Goal: Find contact information: Find specific fact

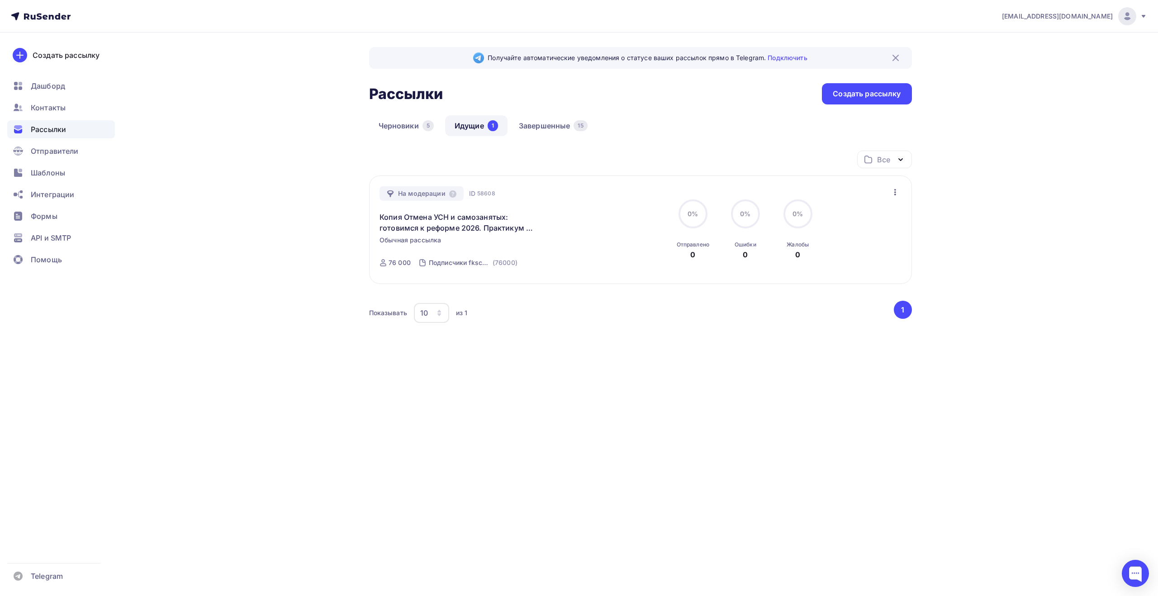
click at [1144, 22] on div "[EMAIL_ADDRESS][DOMAIN_NAME]" at bounding box center [1074, 16] width 145 height 18
click at [1039, 77] on link "Выйти" at bounding box center [1066, 83] width 152 height 18
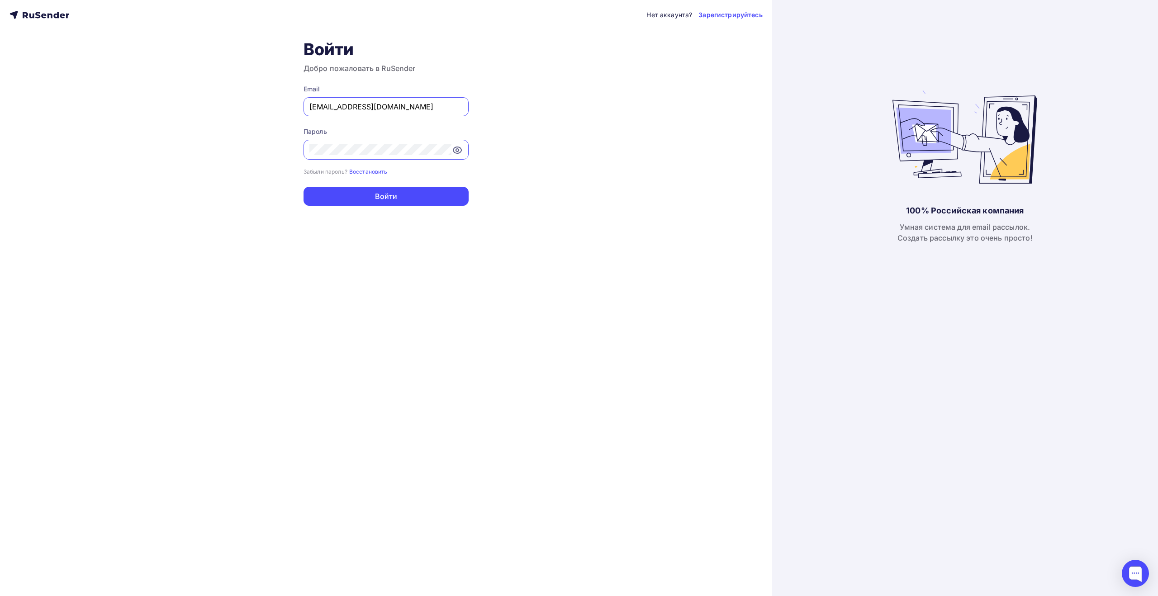
click at [426, 107] on input "[EMAIL_ADDRESS][DOMAIN_NAME]" at bounding box center [385, 106] width 153 height 11
type input "[EMAIL_ADDRESS][DOMAIN_NAME]"
click at [402, 201] on button "Войти" at bounding box center [385, 196] width 165 height 19
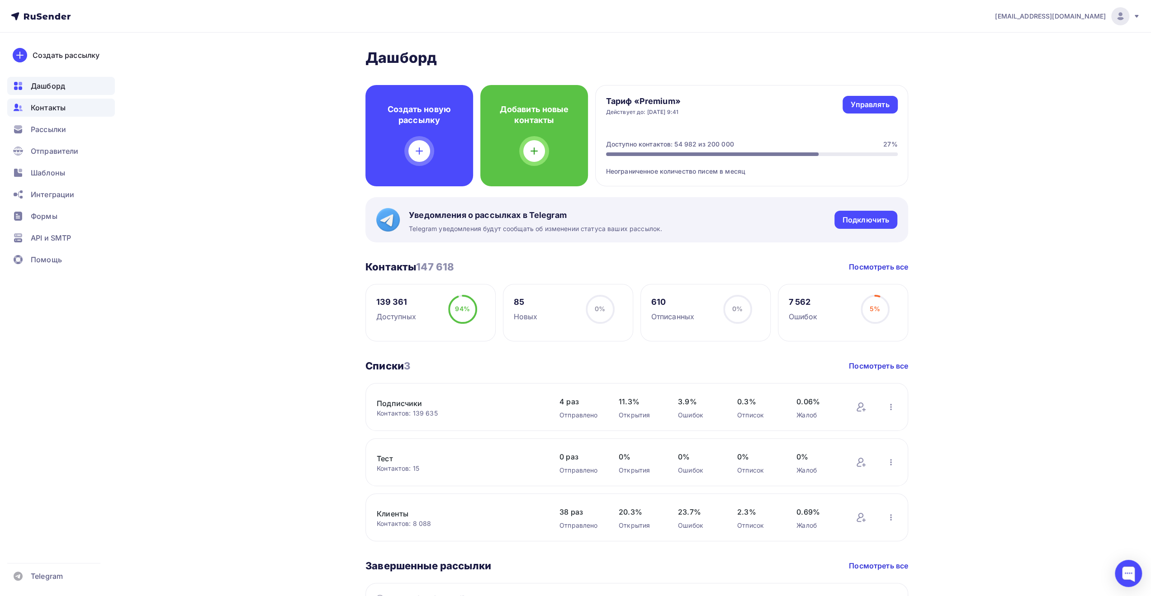
click at [69, 114] on div "Контакты" at bounding box center [61, 108] width 108 height 18
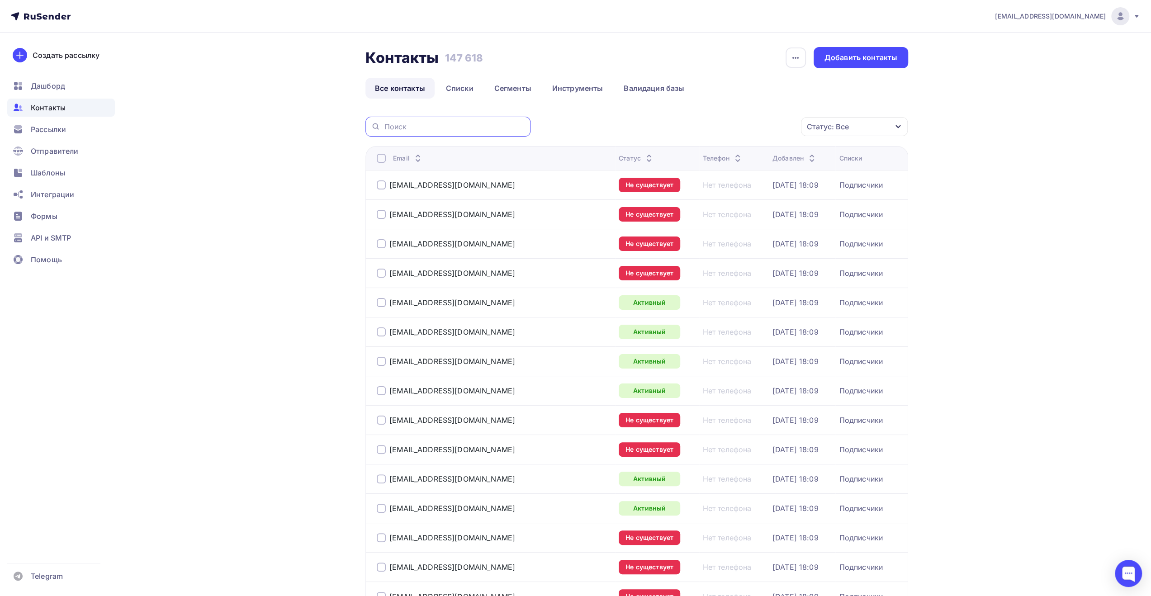
click at [459, 130] on input "text" at bounding box center [454, 127] width 141 height 10
paste input "[EMAIL_ADDRESS][DOMAIN_NAME]"
type input "[EMAIL_ADDRESS][DOMAIN_NAME]"
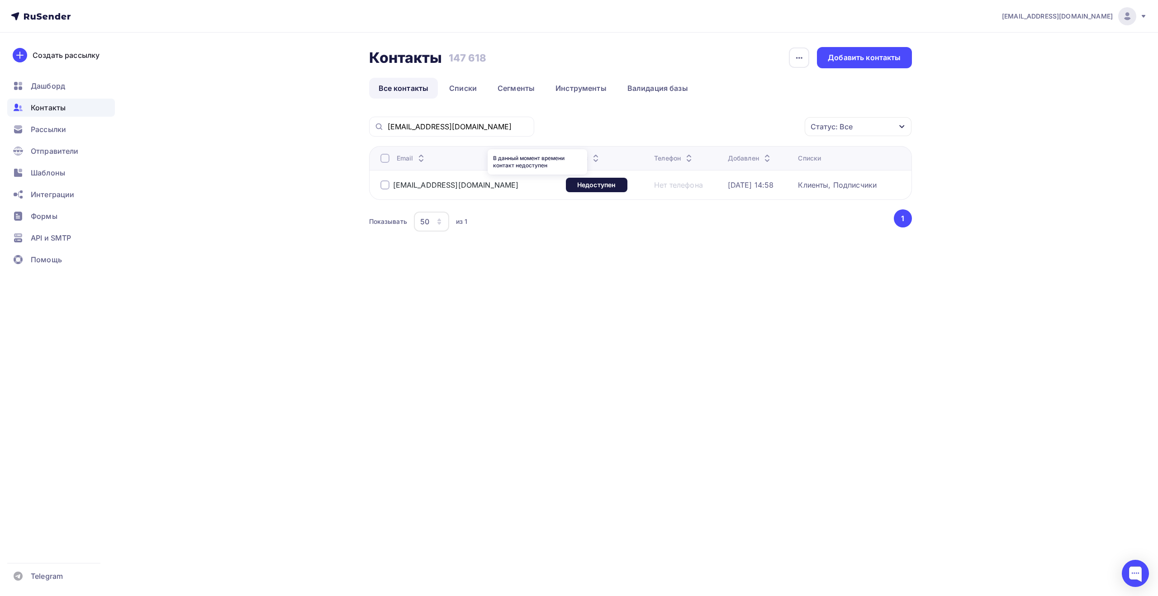
click at [566, 183] on div "Недоступен" at bounding box center [597, 185] width 62 height 14
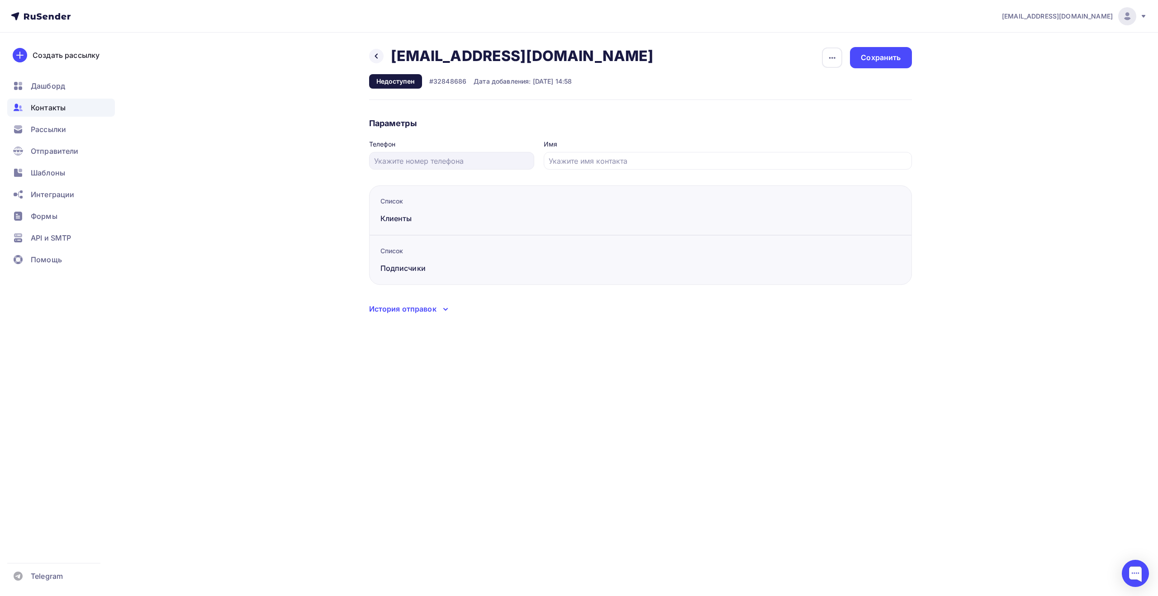
click at [444, 309] on icon at bounding box center [445, 309] width 11 height 11
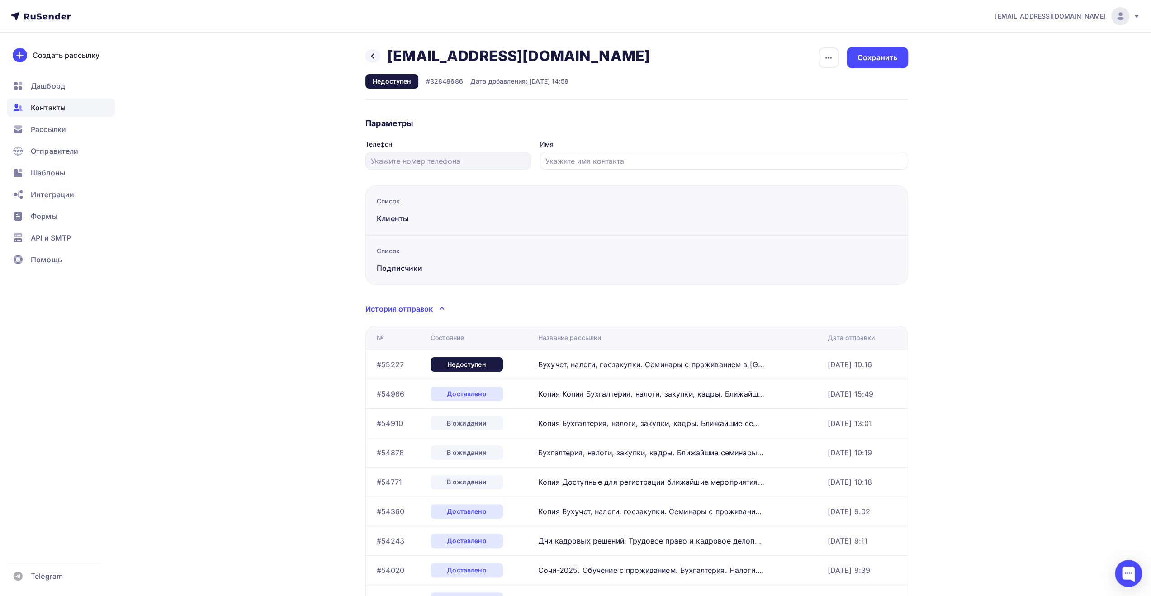
drag, startPoint x: 1054, startPoint y: 321, endPoint x: 1052, endPoint y: 327, distance: 6.6
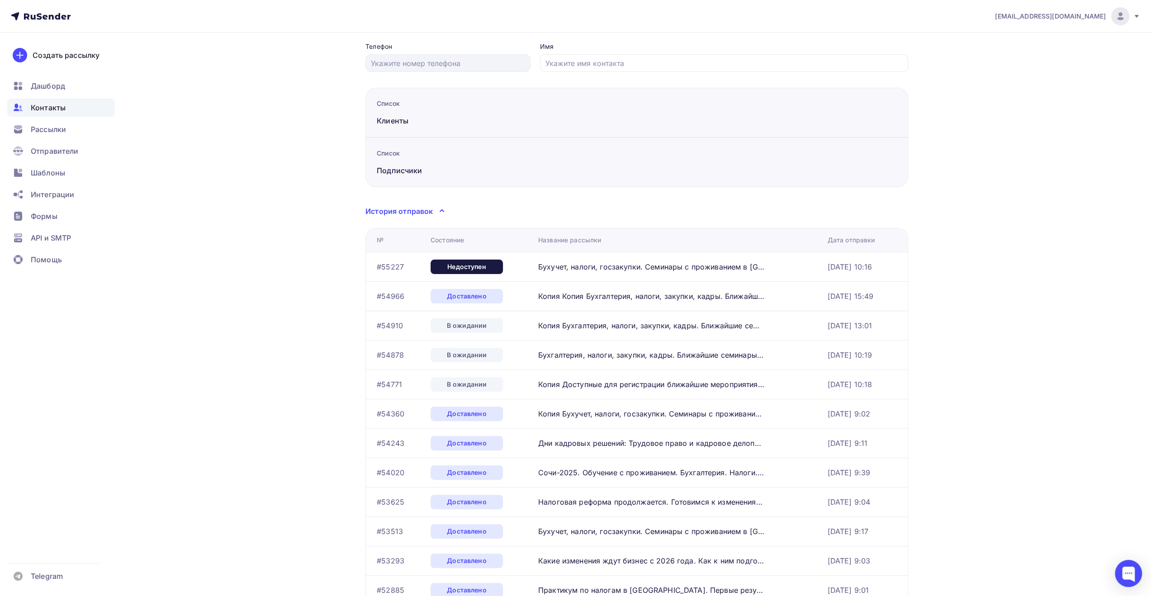
scroll to position [96, 0]
click at [1058, 367] on div "[EMAIL_ADDRESS][DOMAIN_NAME] Аккаунт Тарифы Выйти Создать рассылку [GEOGRAPHIC_…" at bounding box center [575, 569] width 1151 height 1331
click at [1043, 291] on div "[EMAIL_ADDRESS][DOMAIN_NAME] Аккаунт Тарифы Выйти Создать рассылку [GEOGRAPHIC_…" at bounding box center [575, 569] width 1151 height 1331
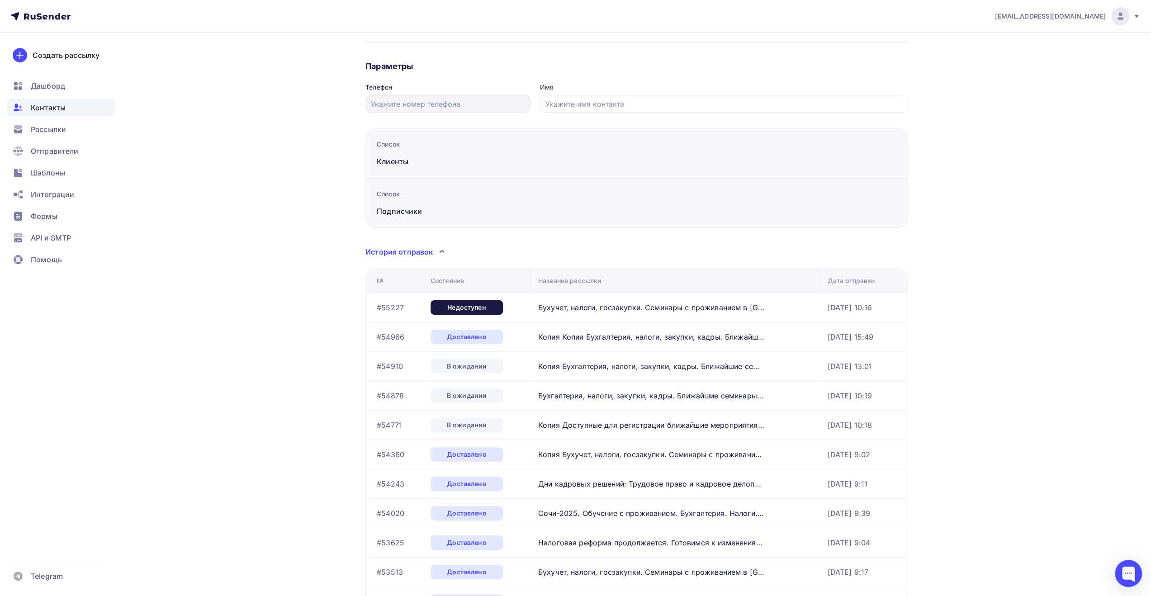
scroll to position [0, 0]
